Goal: Transaction & Acquisition: Purchase product/service

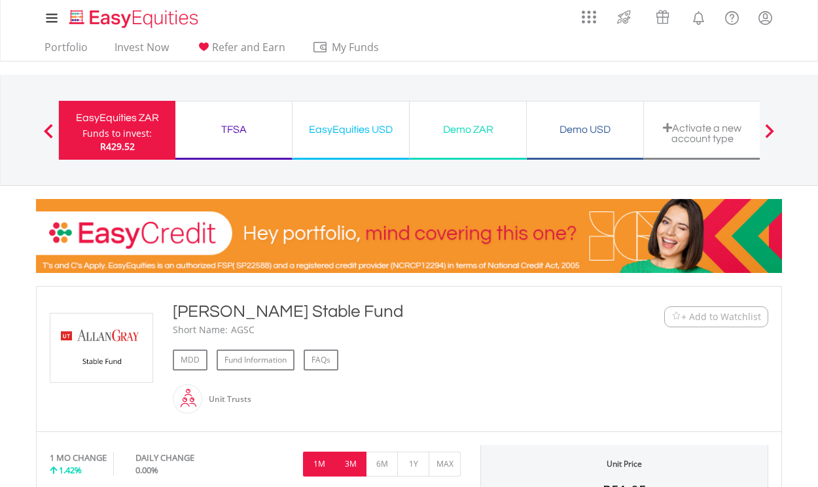
click at [347, 461] on button "3M" at bounding box center [350, 464] width 32 height 25
click at [382, 462] on button "6M" at bounding box center [382, 464] width 32 height 25
click at [410, 464] on button "1Y" at bounding box center [413, 464] width 32 height 25
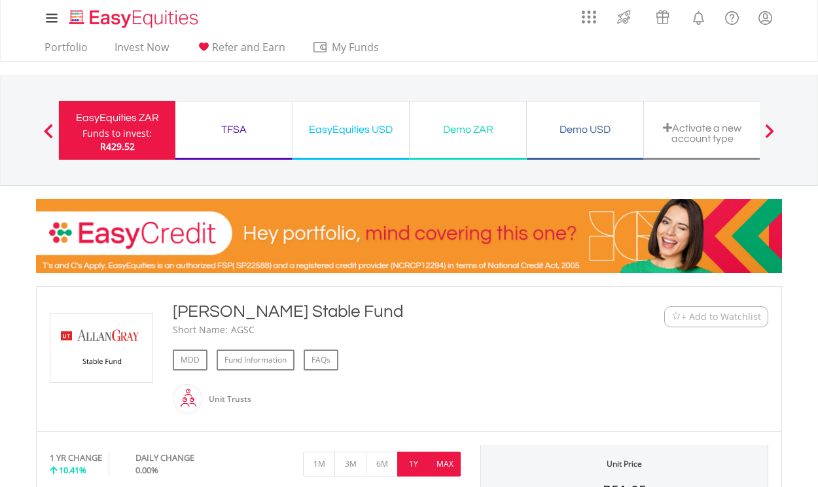
click at [440, 473] on button "MAX" at bounding box center [445, 464] width 32 height 25
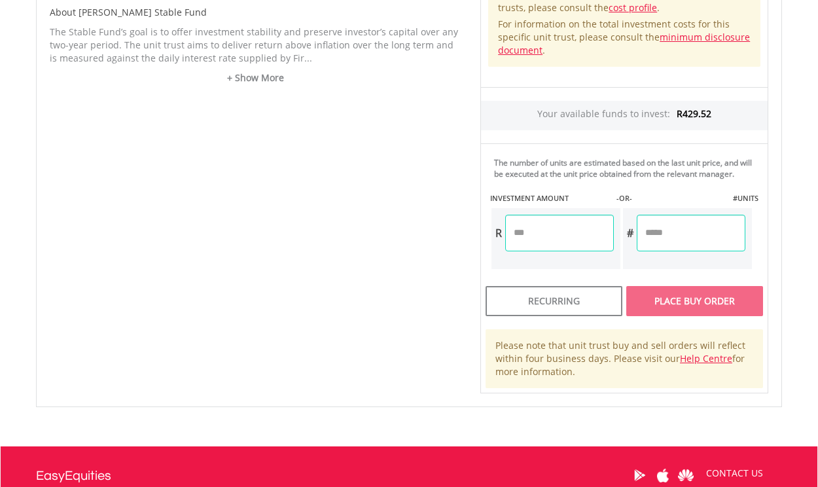
scroll to position [687, 0]
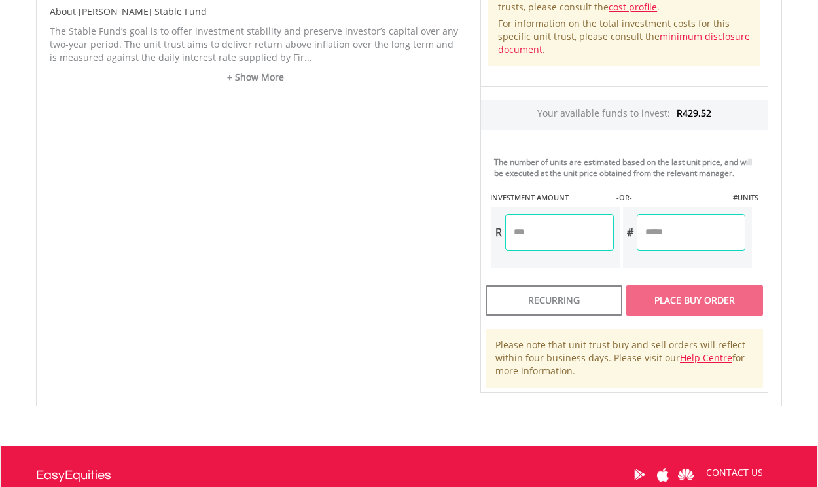
click at [577, 247] on input "number" at bounding box center [559, 232] width 109 height 37
type input "*****"
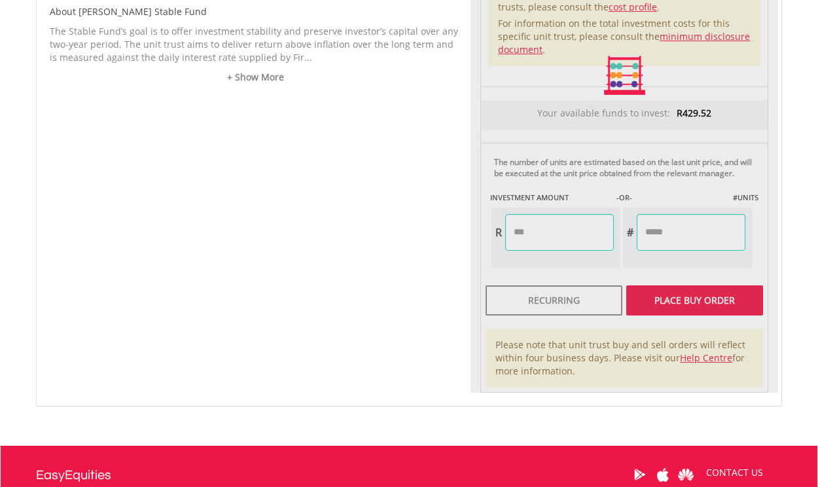
click at [662, 250] on div "Unit Price R51.05 How the Pricing Works Unit trusts use forward pricing. The pr…" at bounding box center [625, 75] width 308 height 634
type input "*"
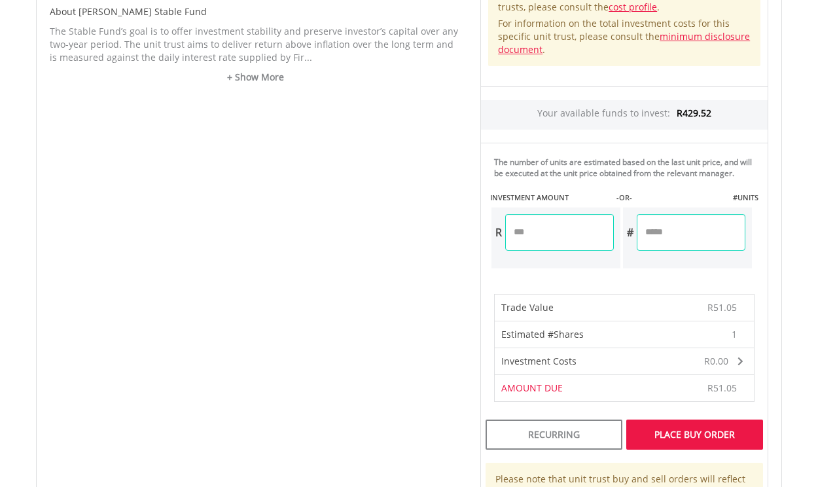
click at [681, 444] on div "Place Buy Order" at bounding box center [694, 435] width 137 height 30
